Goal: Task Accomplishment & Management: Use online tool/utility

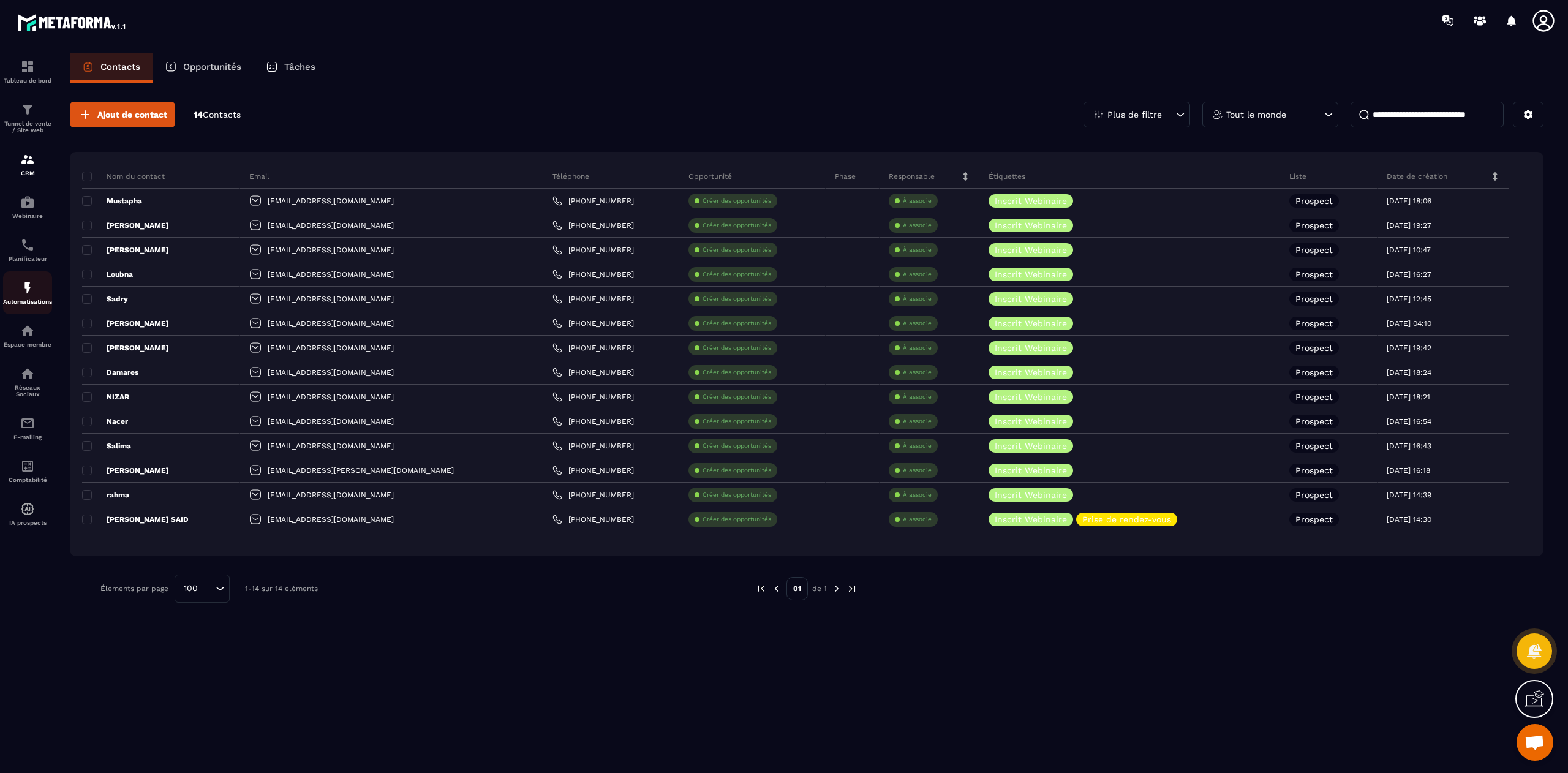
click at [32, 301] on p "Automatisations" at bounding box center [27, 301] width 49 height 7
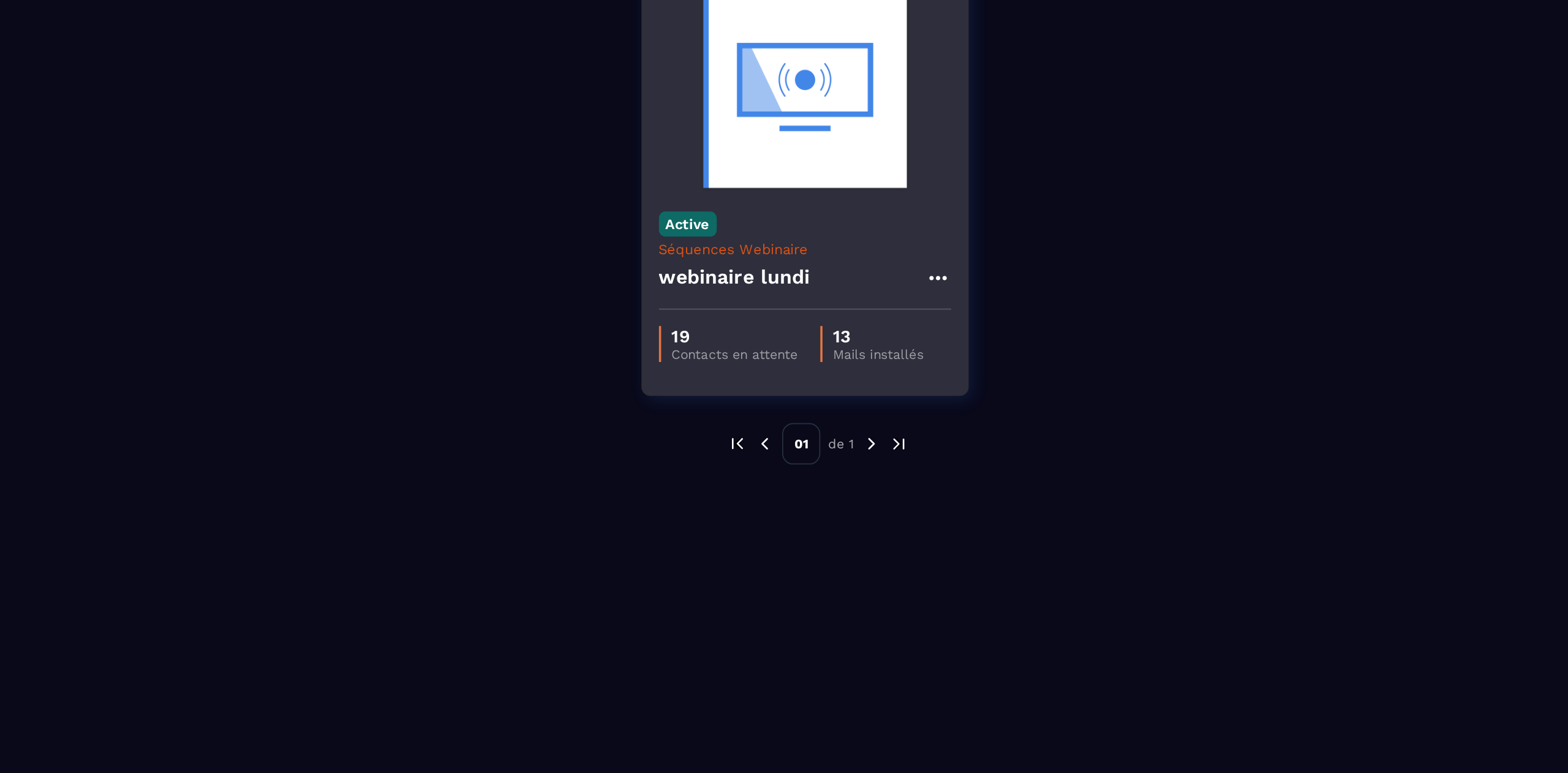
click at [785, 278] on h4 "webinaire lundi" at bounding box center [760, 276] width 85 height 17
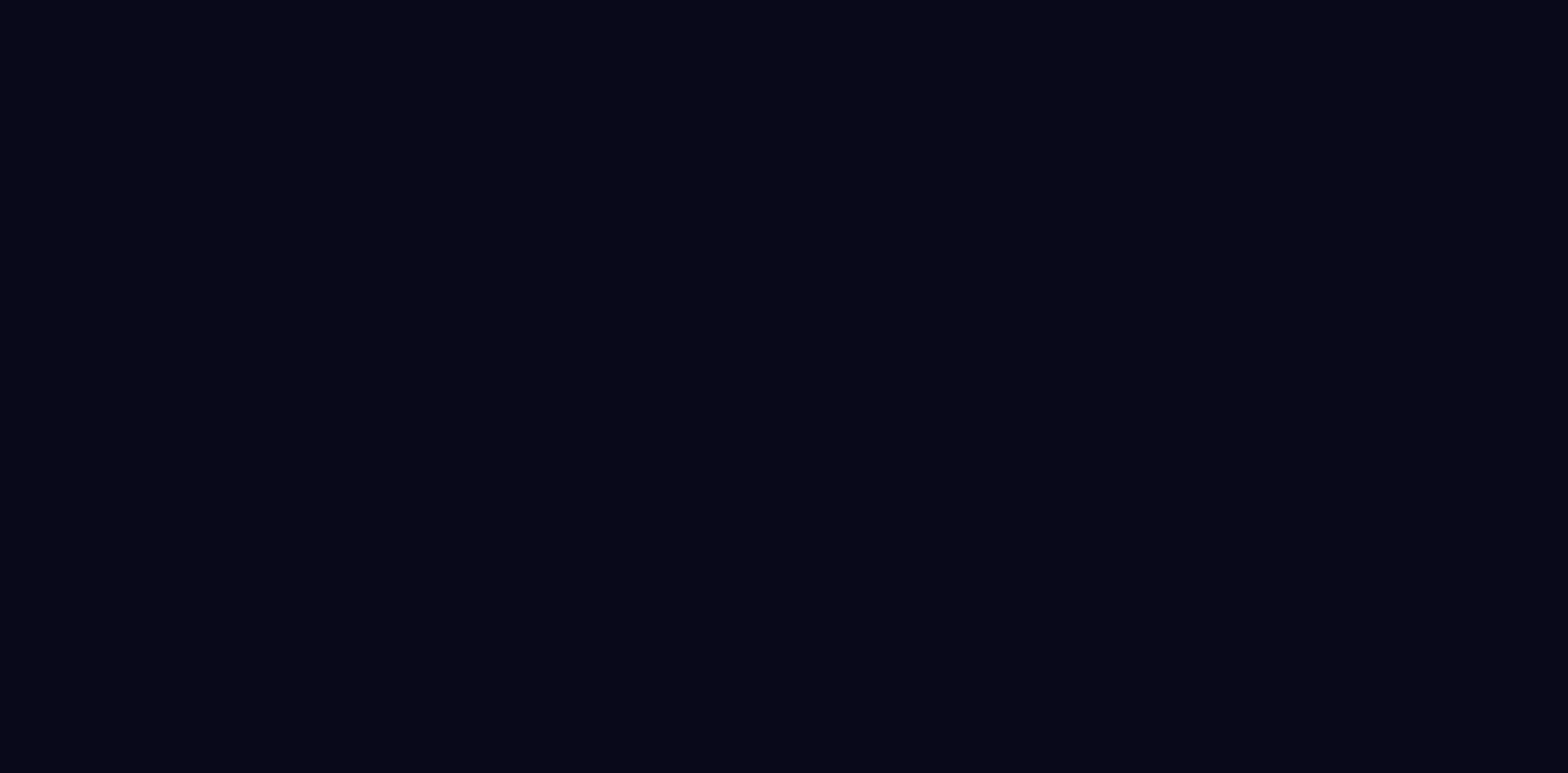
type input "**********"
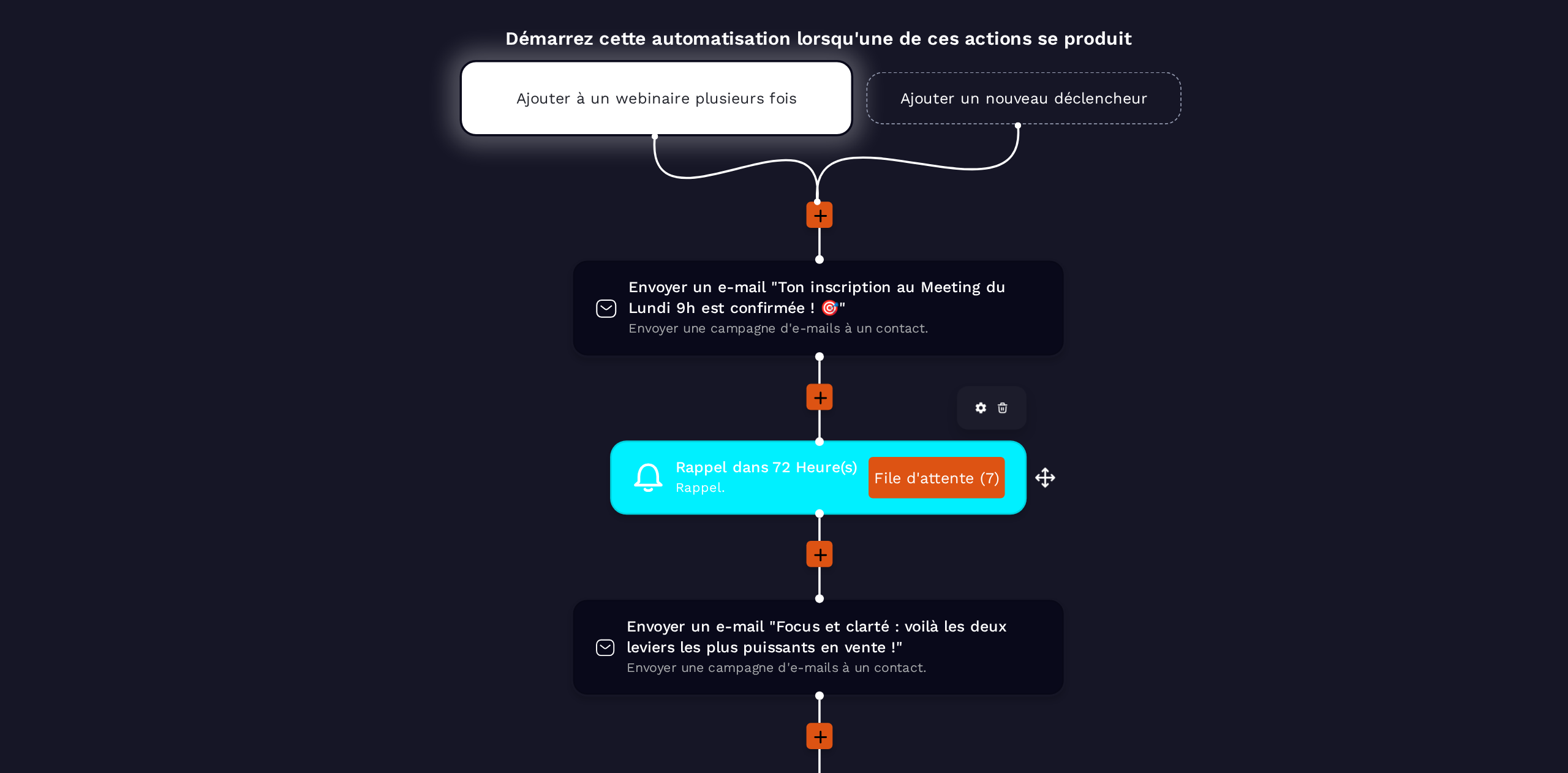
click at [885, 386] on link "File d'attente (7)" at bounding box center [873, 388] width 76 height 23
